Goal: Task Accomplishment & Management: Manage account settings

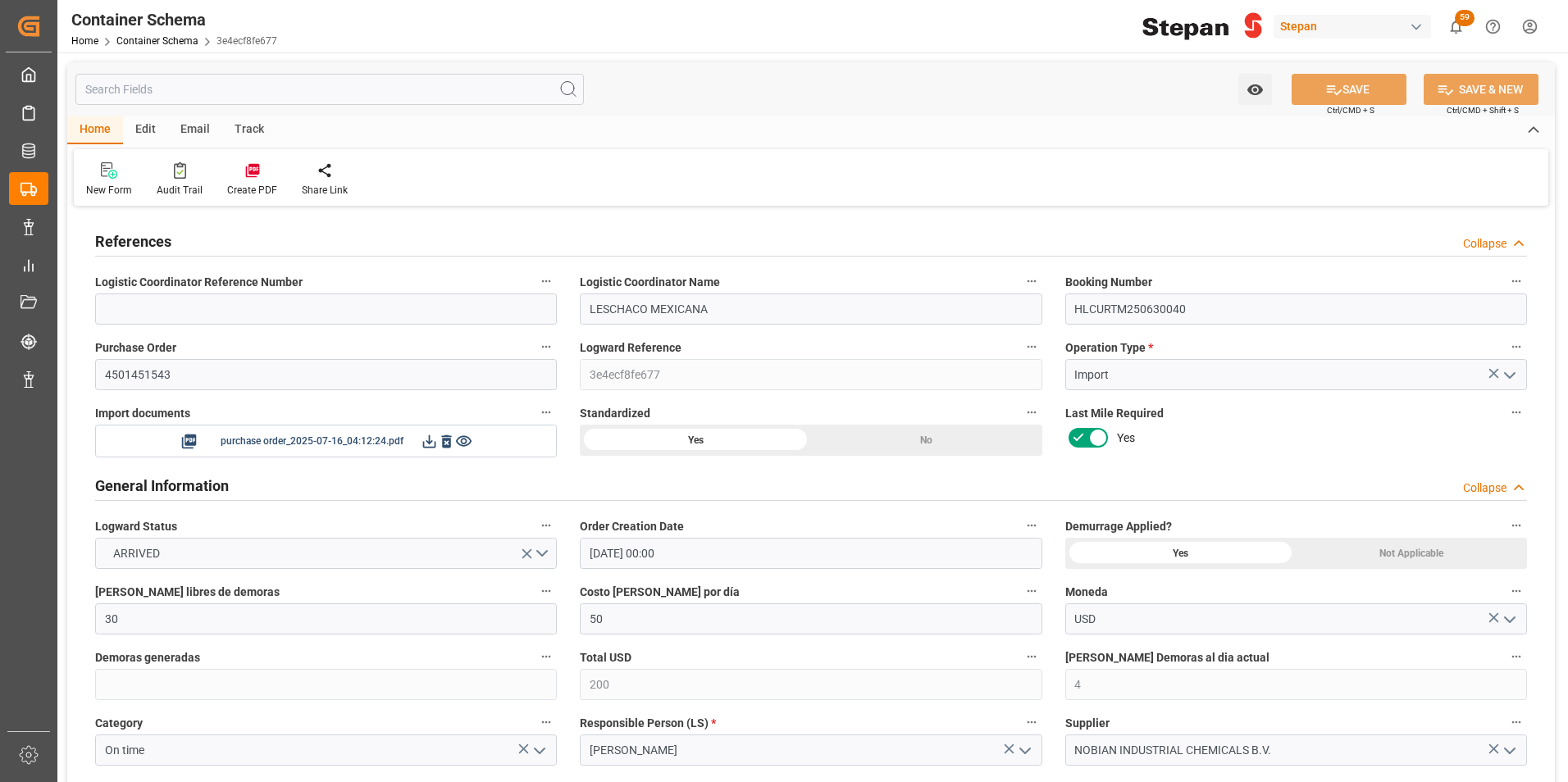
scroll to position [1394, 0]
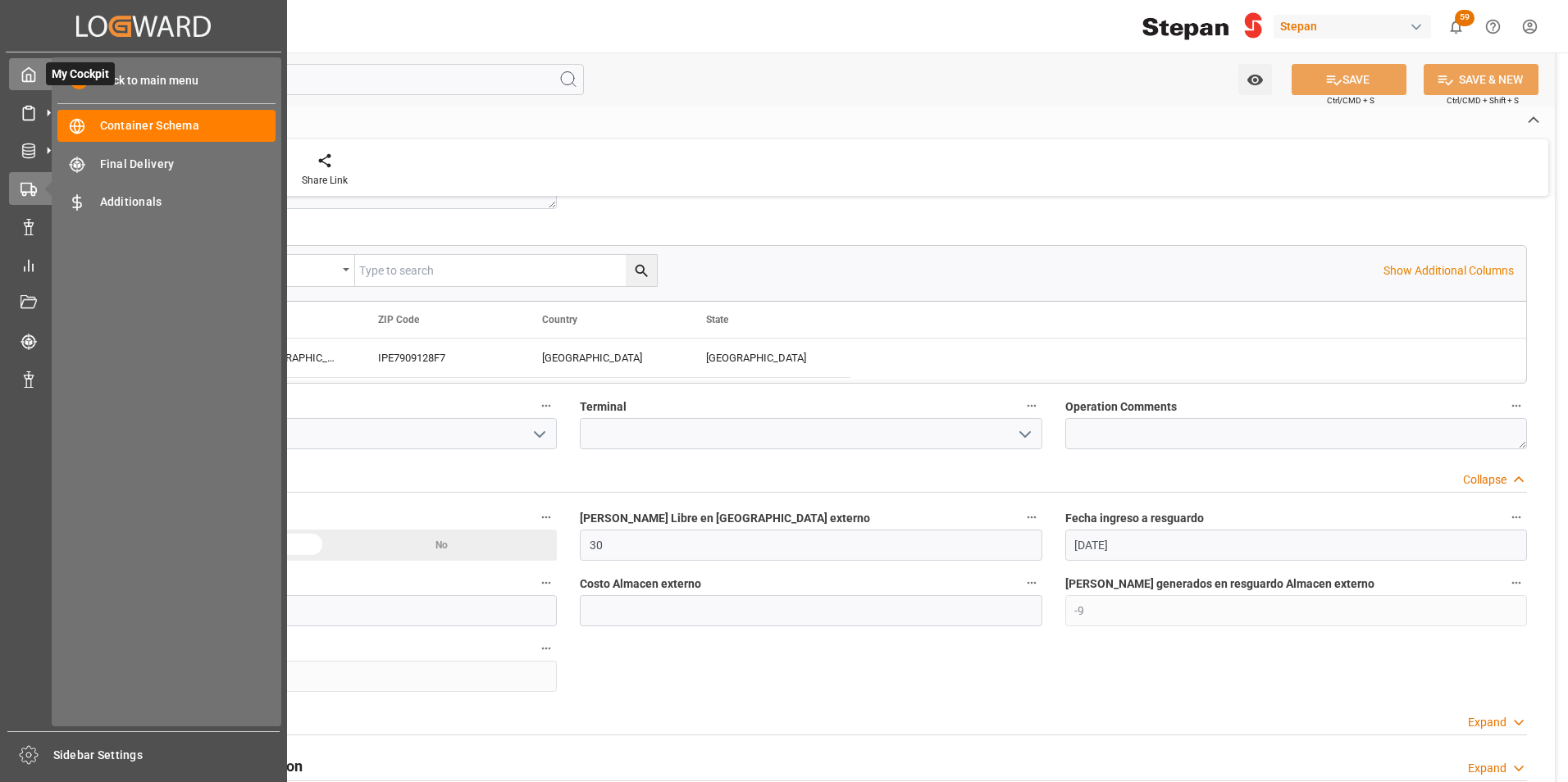
click at [31, 81] on polyline at bounding box center [29, 78] width 4 height 7
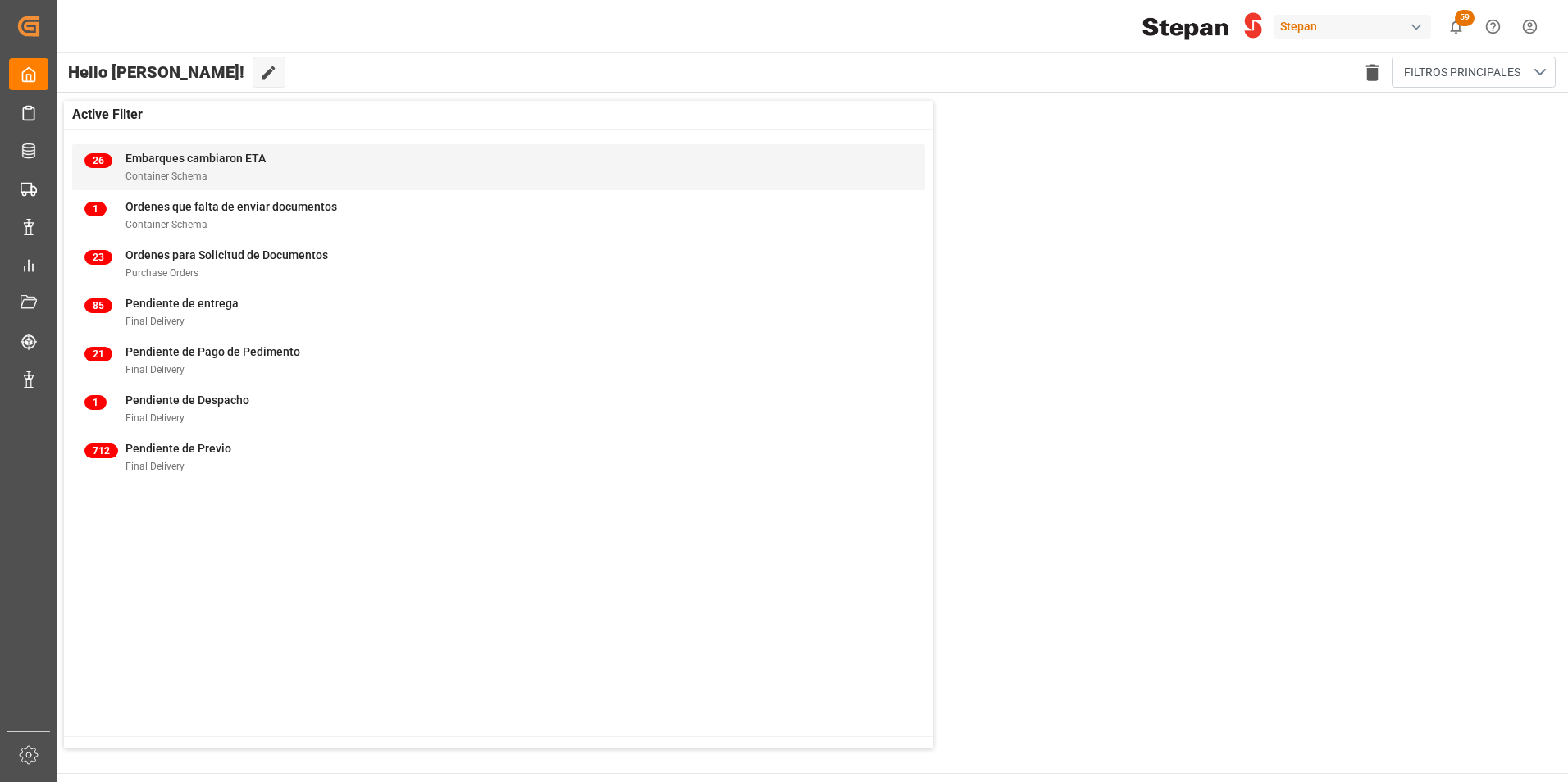
click at [186, 158] on span "Embarques cambiaron ETA" at bounding box center [195, 158] width 140 height 13
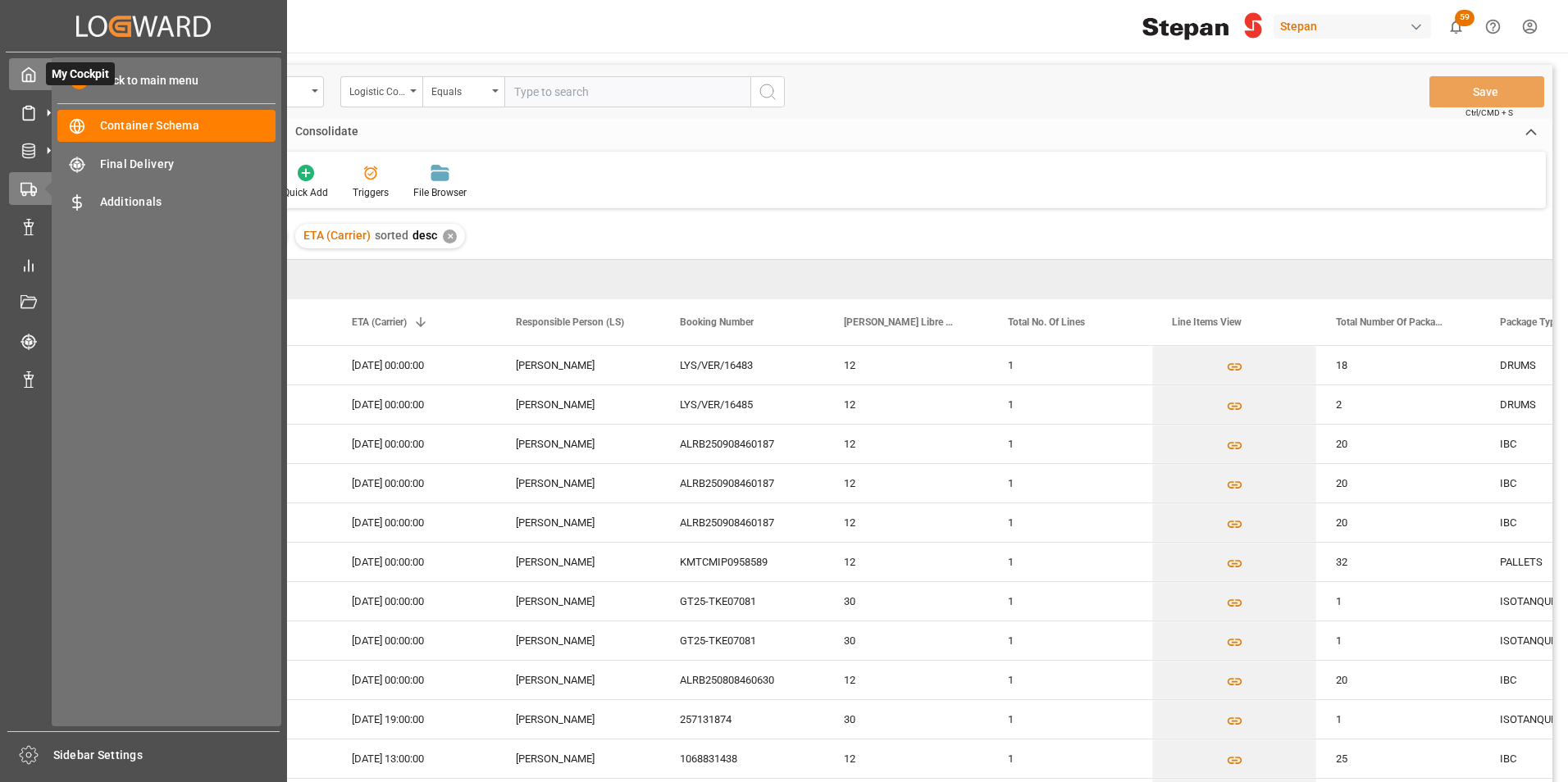
click at [32, 80] on icon at bounding box center [29, 74] width 17 height 17
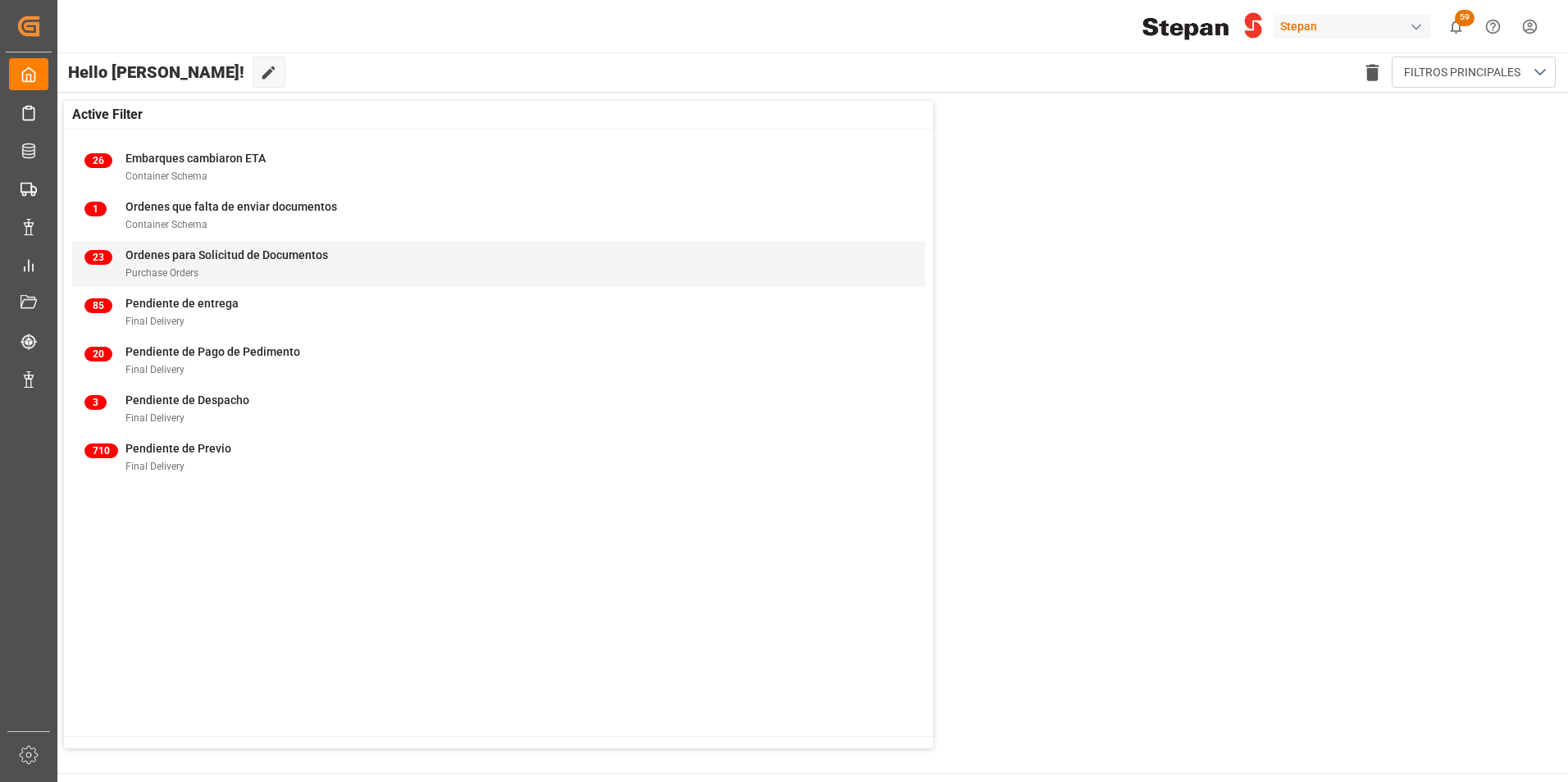
click at [173, 260] on span "Ordenes para Solicitud de Documentos" at bounding box center [226, 254] width 202 height 13
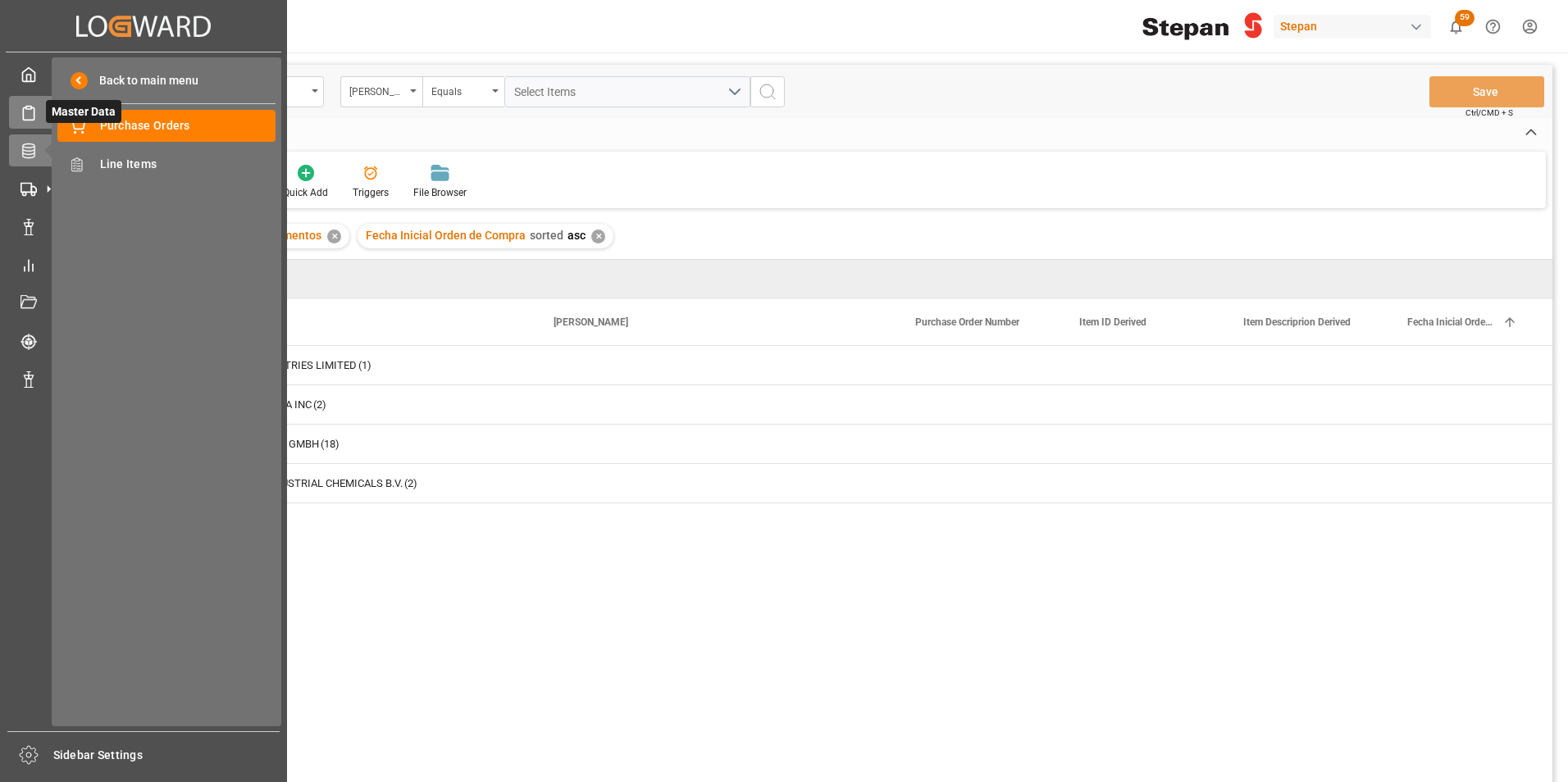
click at [34, 113] on icon at bounding box center [28, 113] width 11 height 12
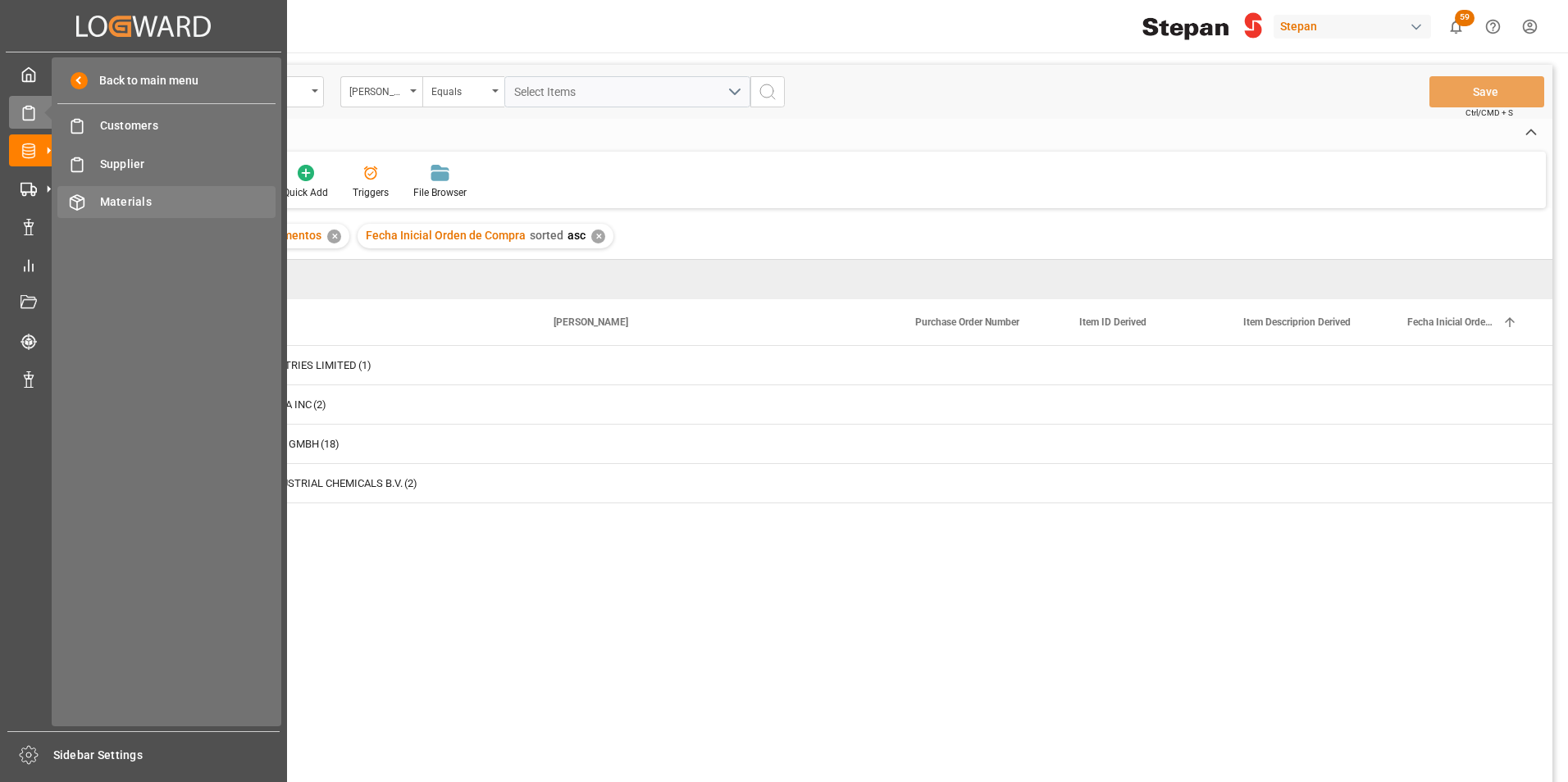
click at [121, 206] on span "Materials" at bounding box center [187, 201] width 177 height 17
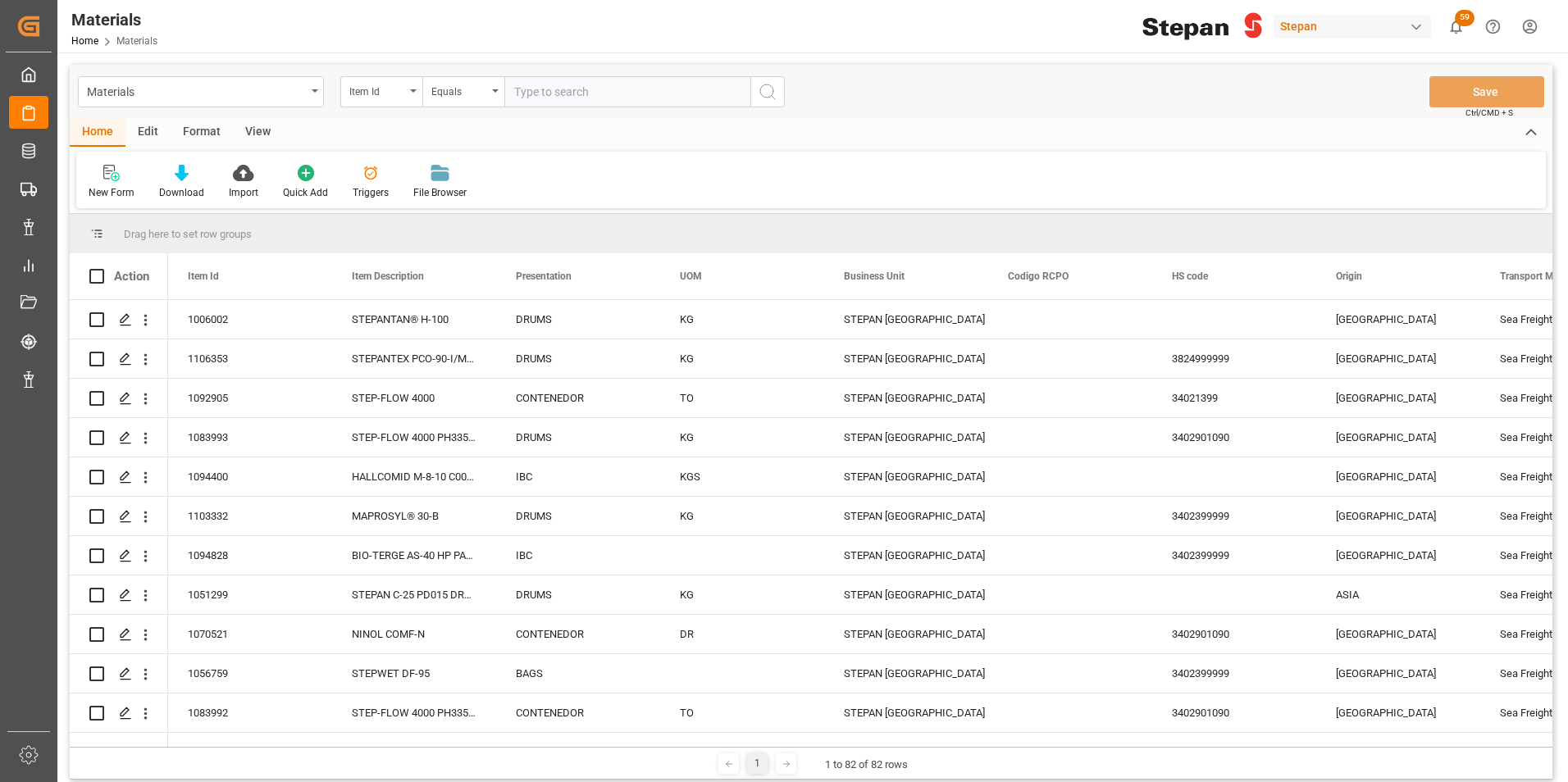
drag, startPoint x: 641, startPoint y: 748, endPoint x: 850, endPoint y: 741, distance: 209.1
click at [850, 741] on div "Drag here to set row groups Drag here to set column labels Action Item Id Item …" at bounding box center [812, 497] width 1483 height 566
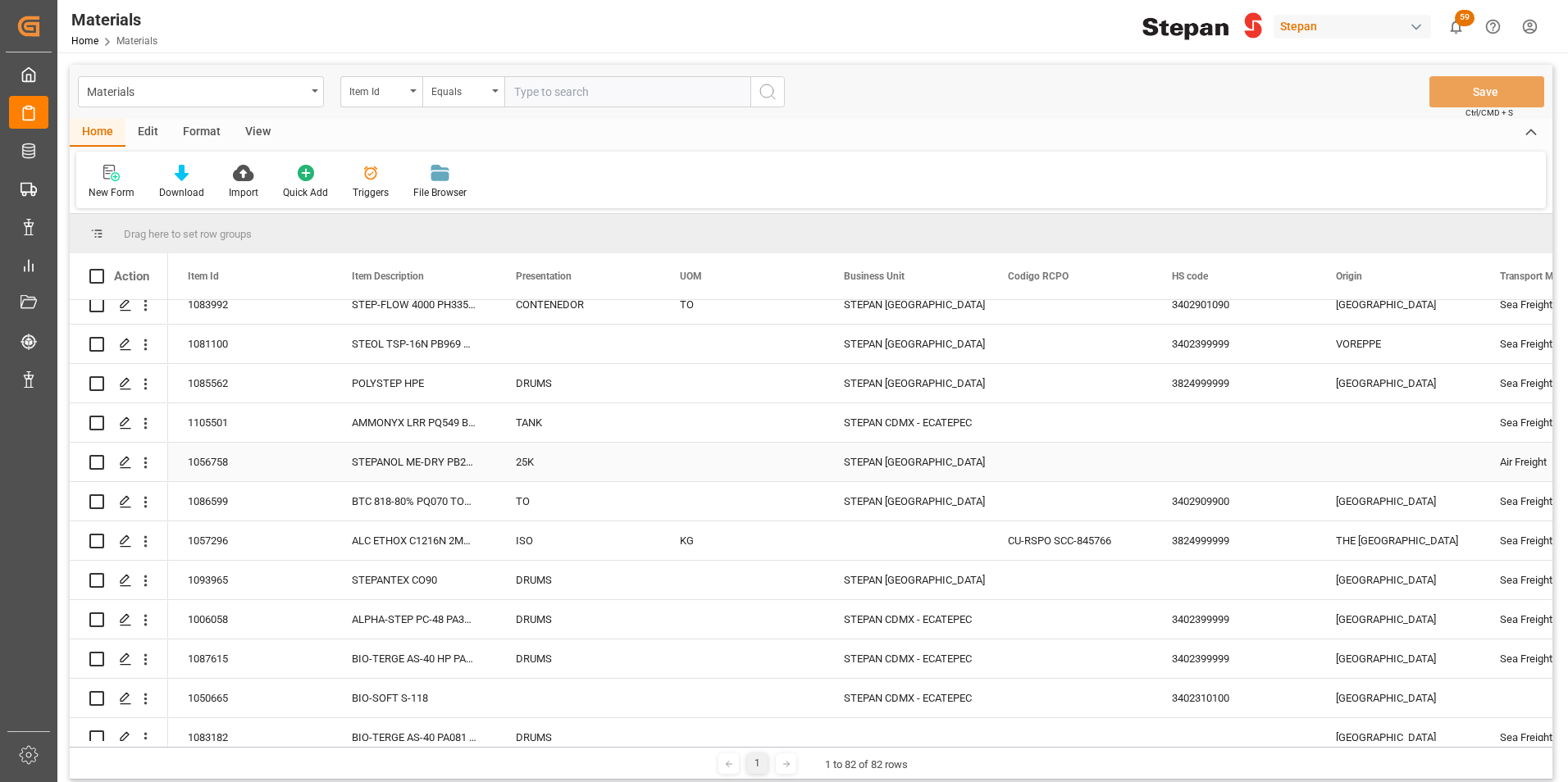
scroll to position [410, 0]
click at [122, 537] on icon "Press SPACE to select this row." at bounding box center [125, 539] width 13 height 13
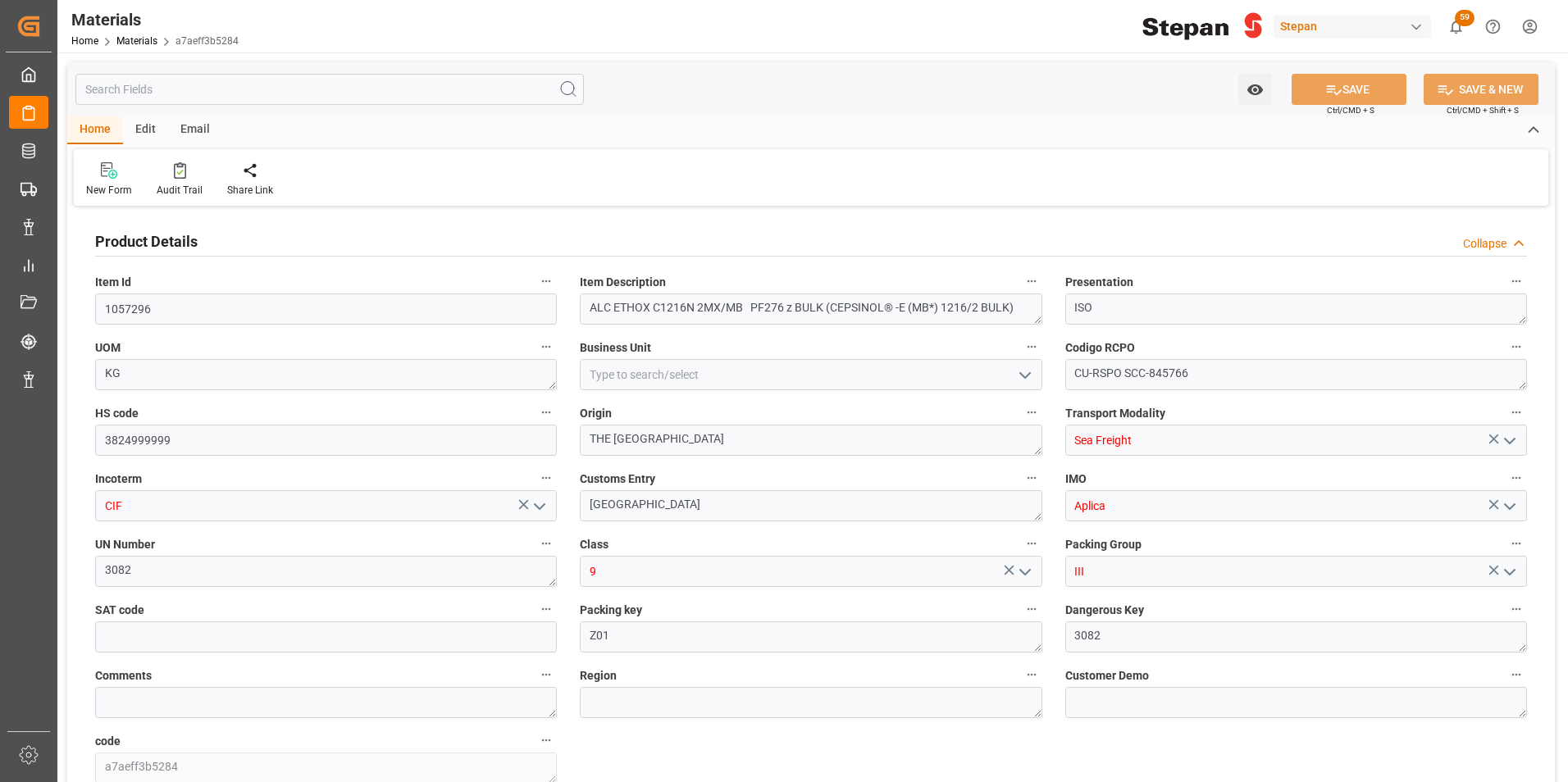
type input "12352104"
click at [1187, 373] on textarea "CU-RSPO SCC-845766" at bounding box center [1296, 375] width 462 height 32
drag, startPoint x: 1194, startPoint y: 372, endPoint x: 1078, endPoint y: 363, distance: 116.3
click at [1078, 363] on textarea "CU-RSPO SCC-845766" at bounding box center [1296, 375] width 462 height 32
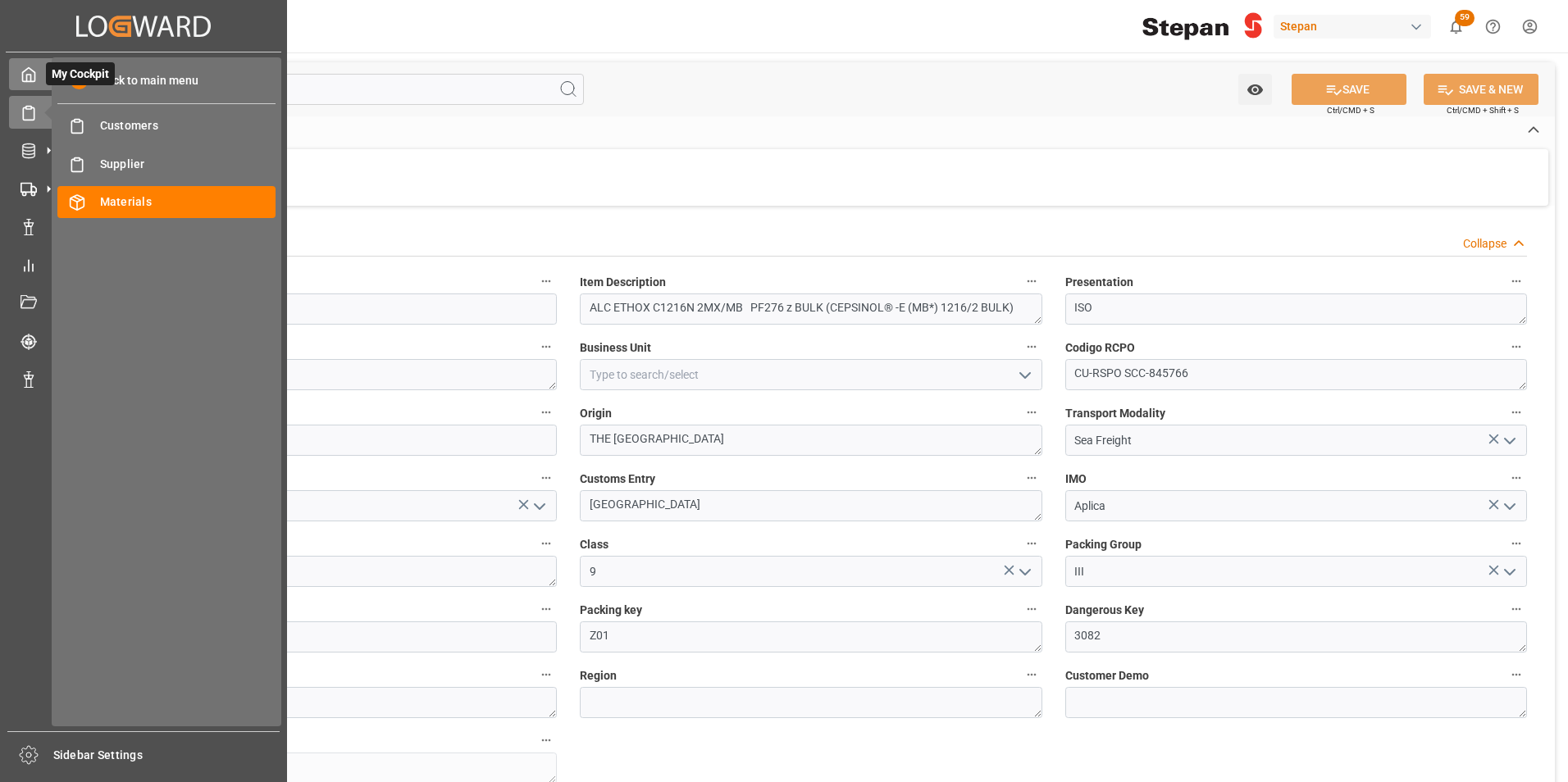
click at [21, 71] on icon at bounding box center [29, 74] width 17 height 17
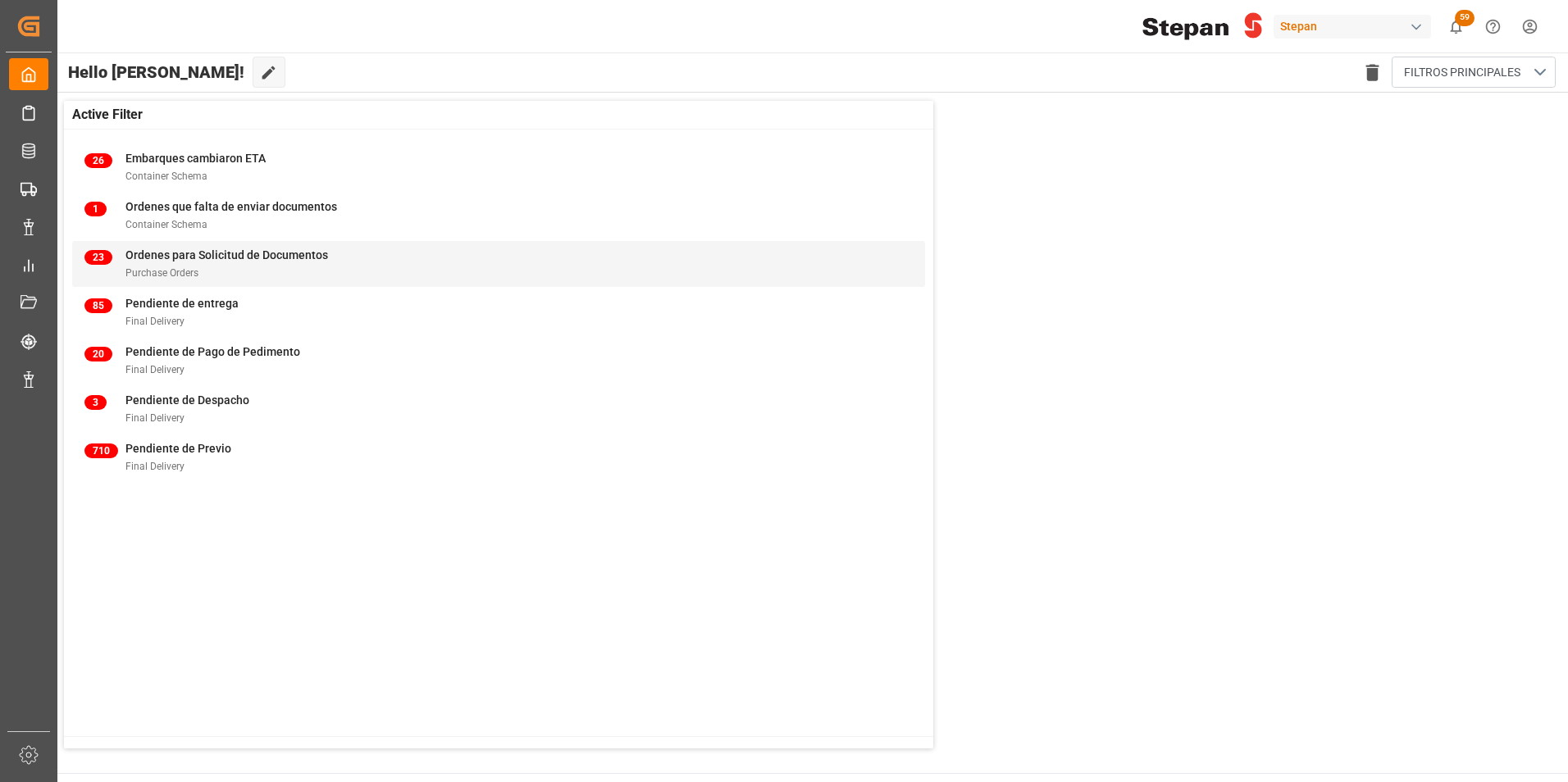
click at [174, 256] on span "Ordenes para Solicitud de Documentos" at bounding box center [226, 254] width 202 height 13
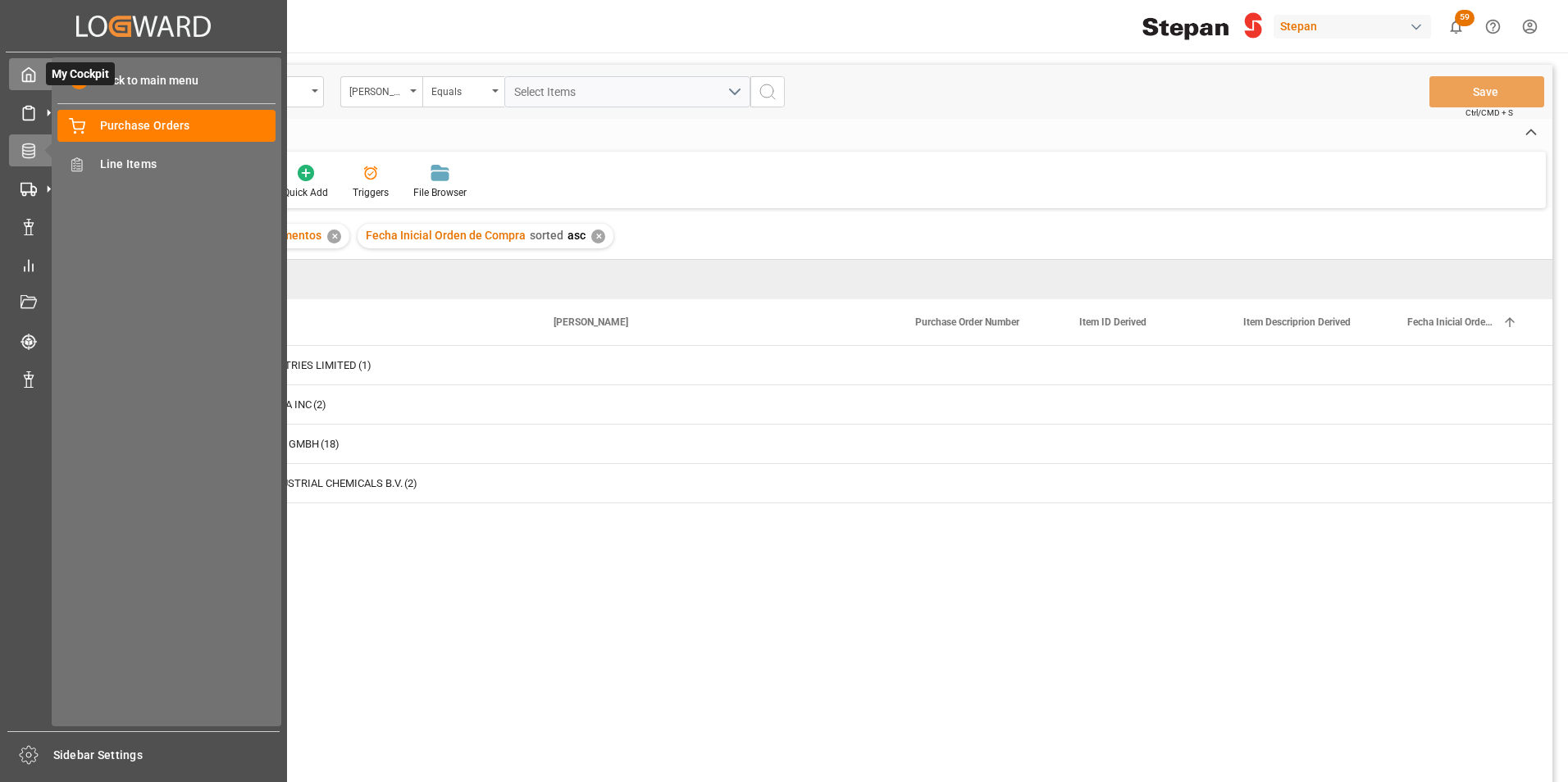
click at [34, 77] on icon at bounding box center [29, 74] width 17 height 17
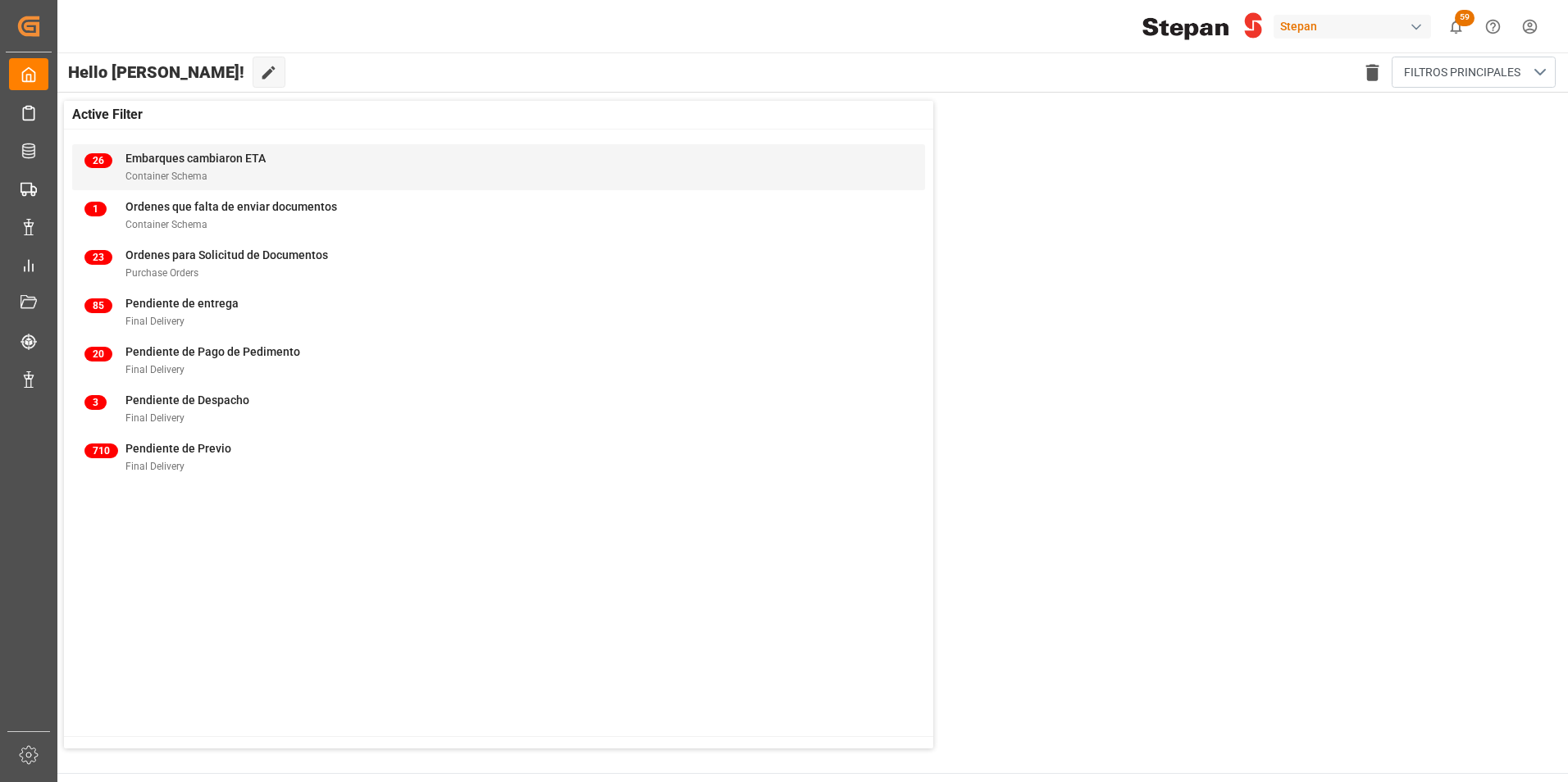
click at [173, 160] on span "Embarques cambiaron ETA" at bounding box center [195, 158] width 140 height 13
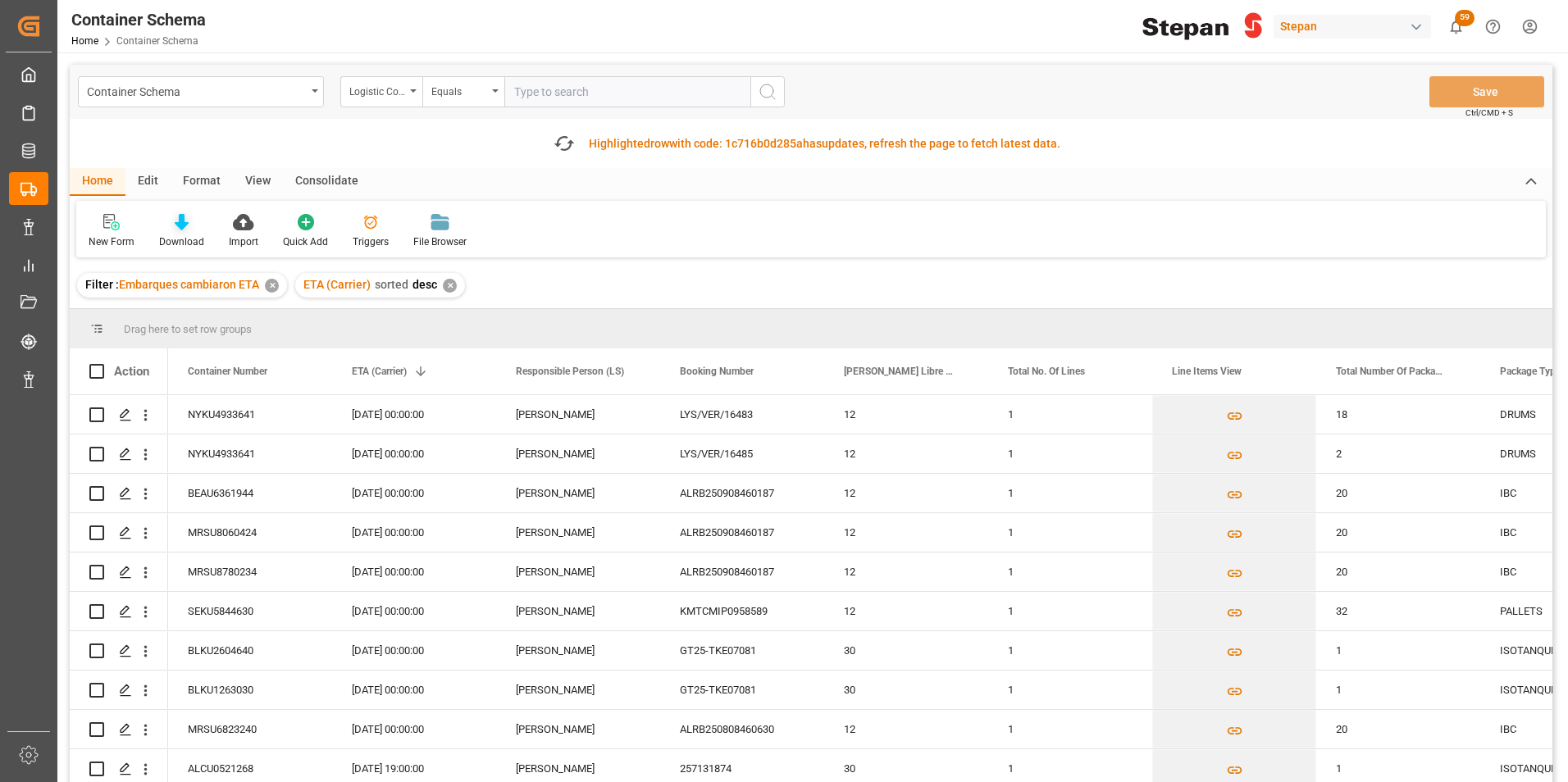
click at [175, 225] on icon at bounding box center [181, 222] width 14 height 17
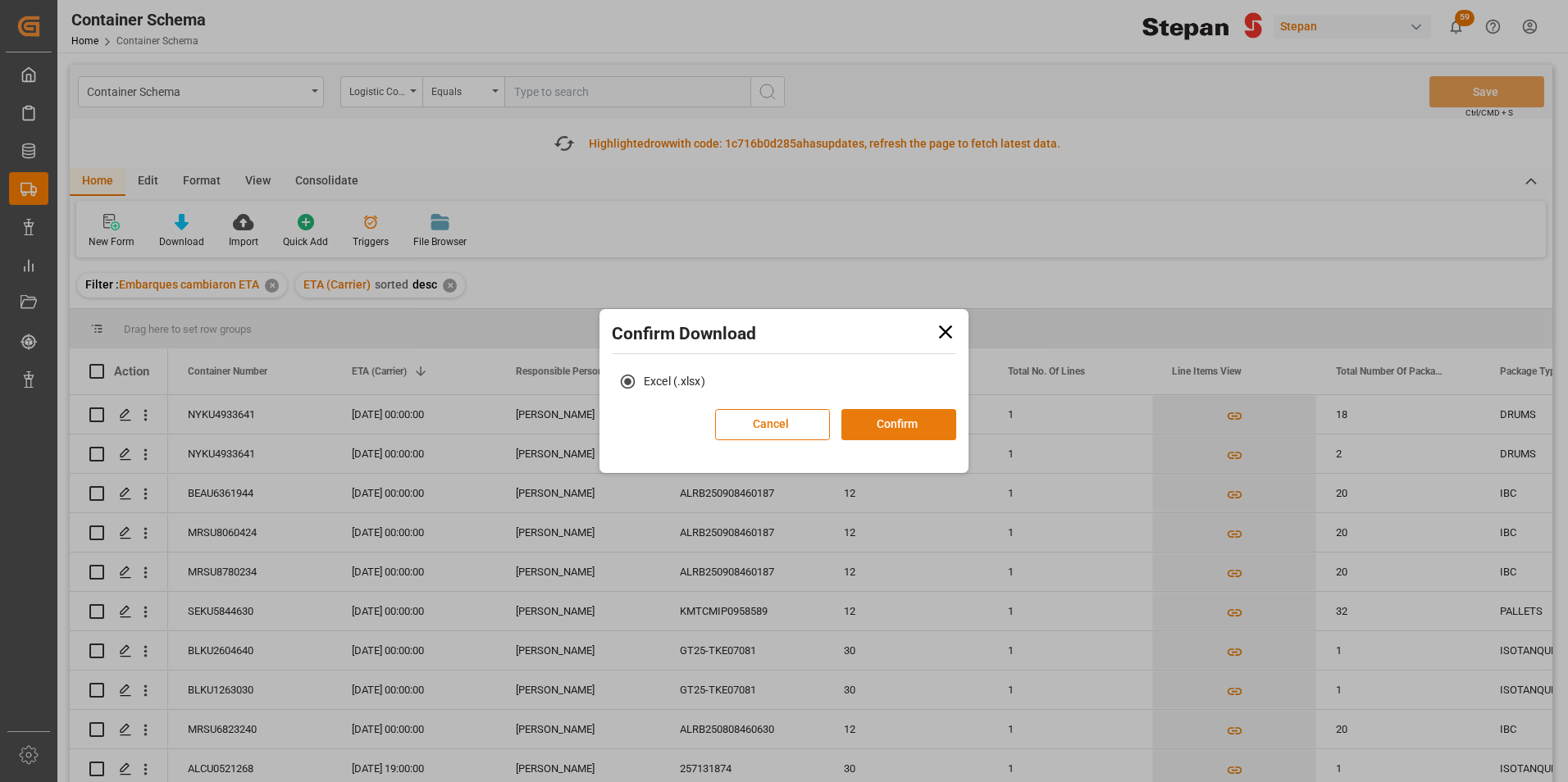
click at [907, 427] on button "Confirm" at bounding box center [898, 425] width 114 height 32
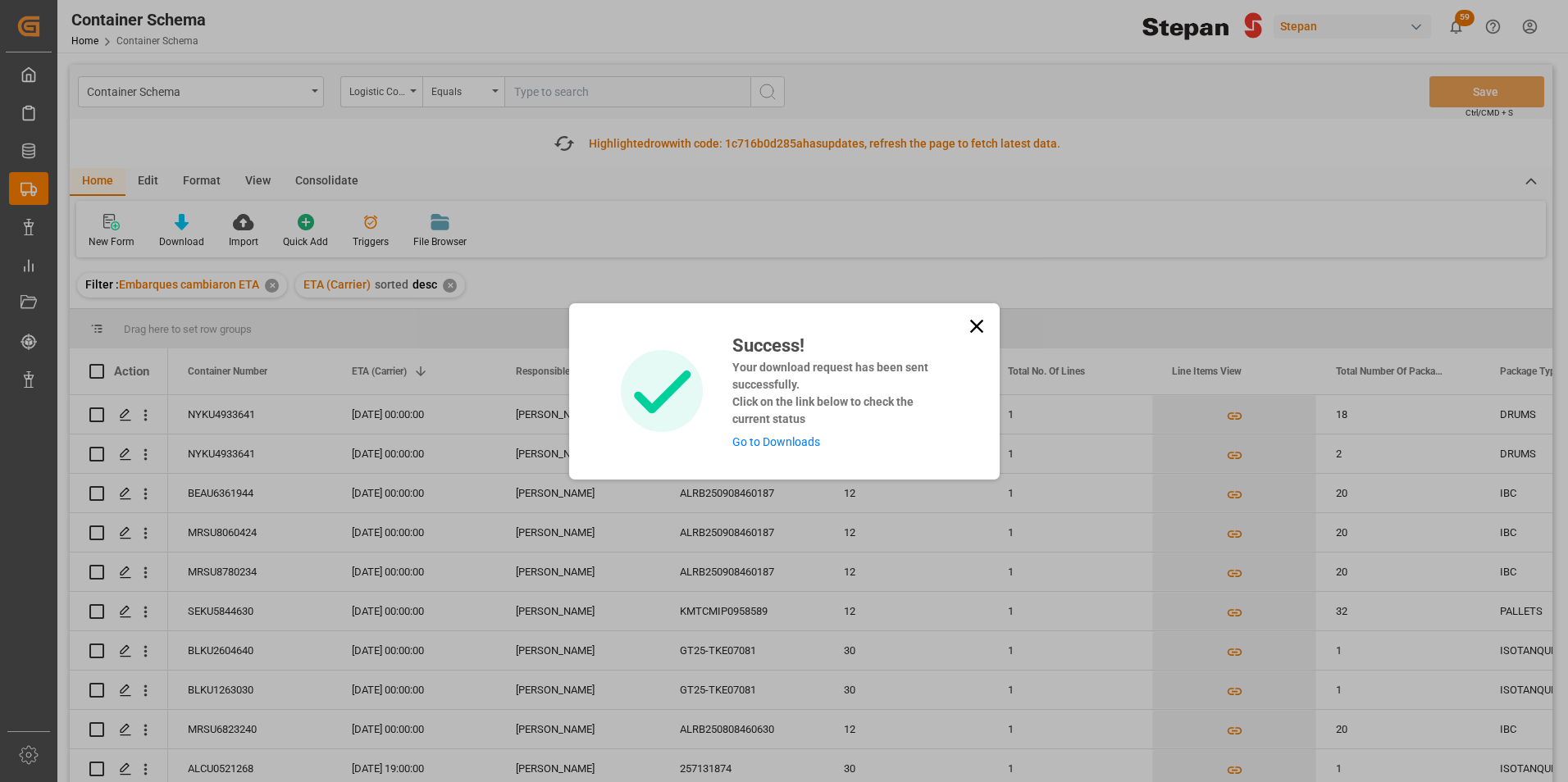
click at [767, 446] on link "Go to Downloads" at bounding box center [776, 442] width 88 height 13
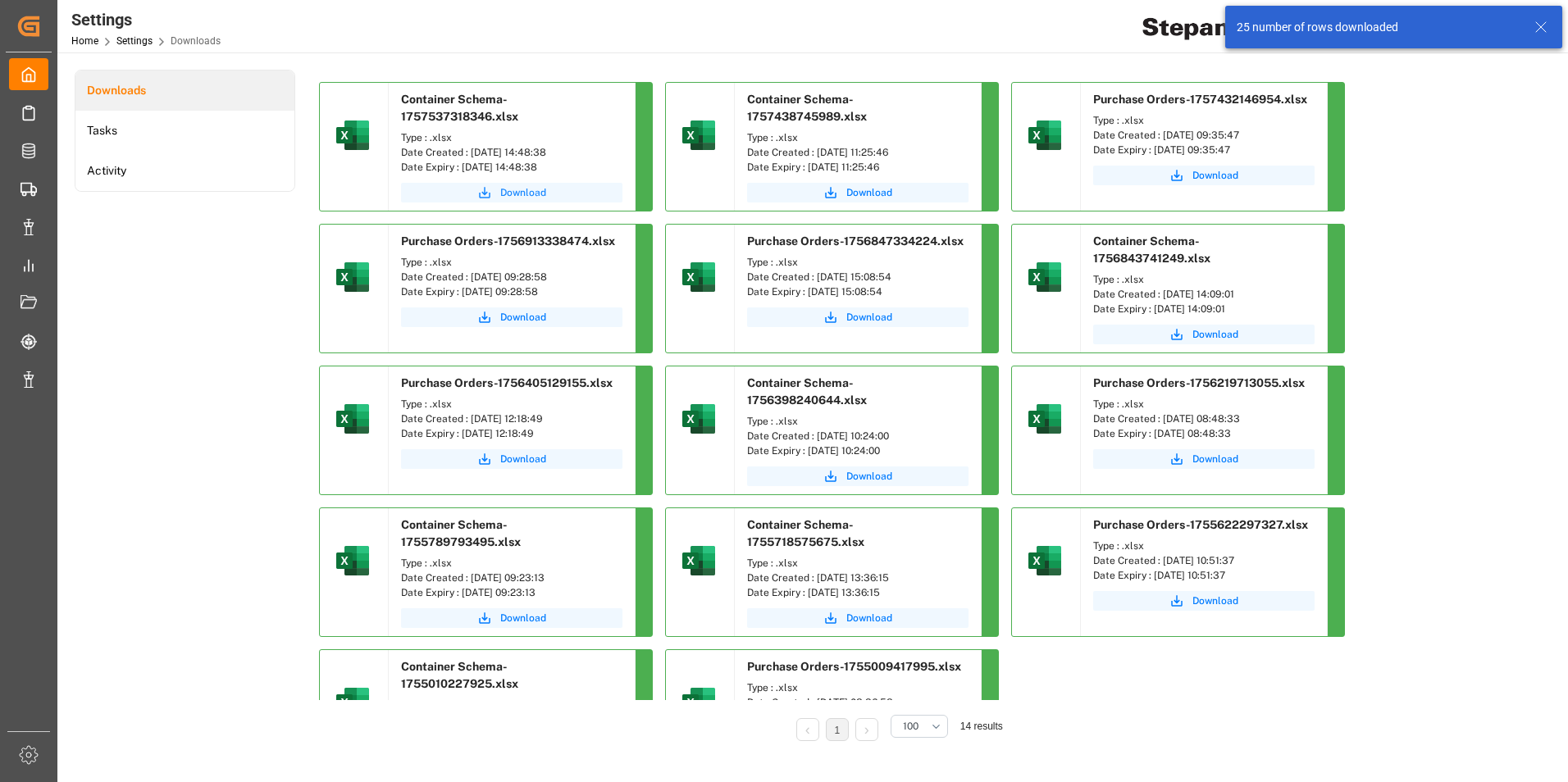
click at [515, 195] on span "Download" at bounding box center [523, 192] width 46 height 15
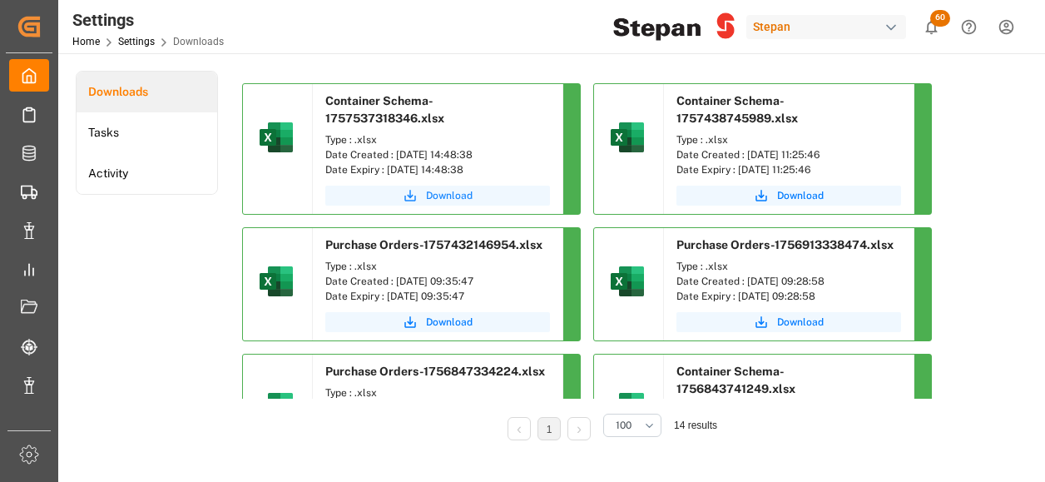
click at [446, 197] on span "Download" at bounding box center [449, 195] width 47 height 15
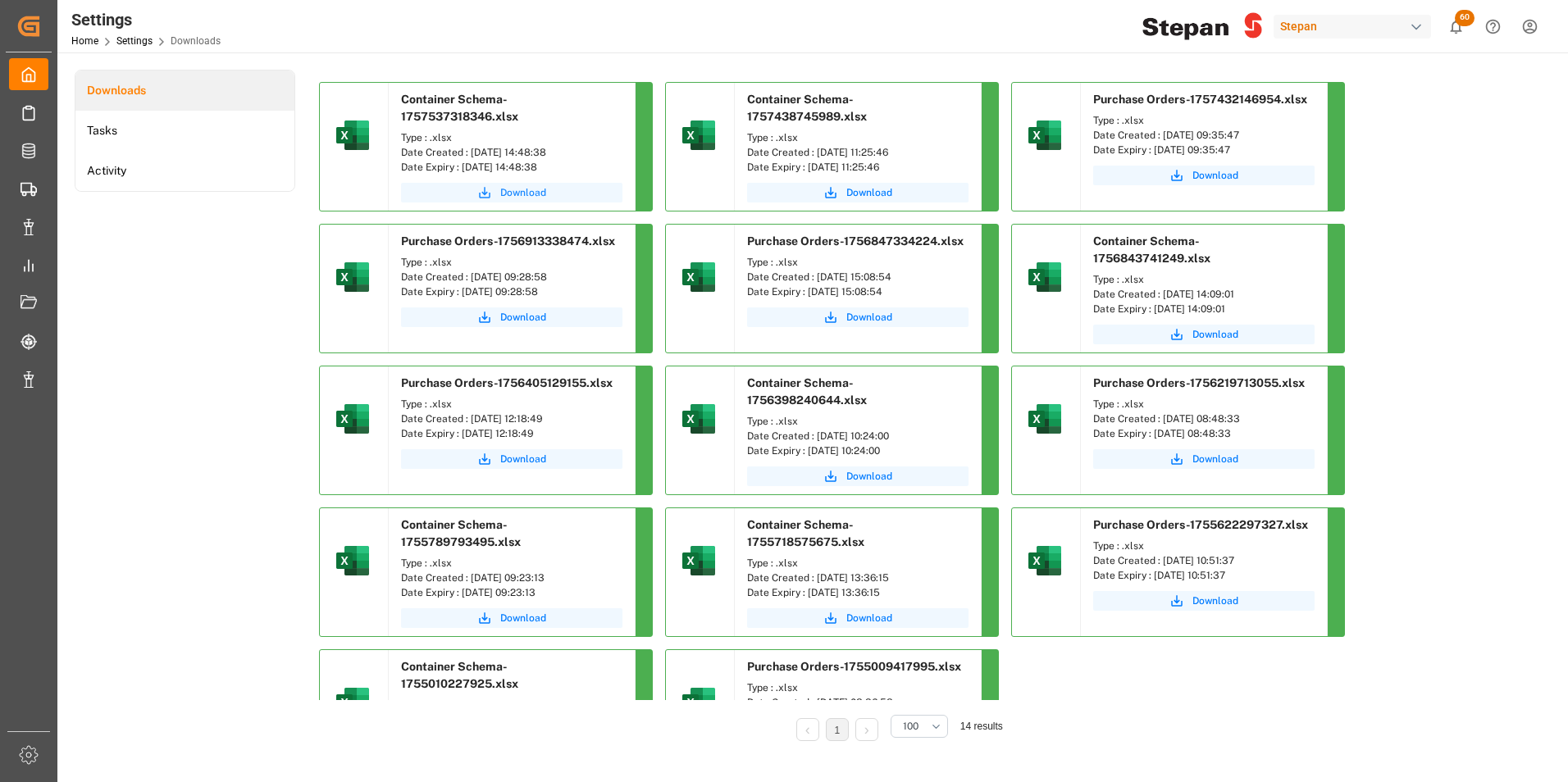
click at [530, 192] on span "Download" at bounding box center [523, 192] width 46 height 15
click at [878, 197] on span "Download" at bounding box center [869, 192] width 46 height 15
